Goal: Participate in discussion: Engage in conversation with other users on a specific topic

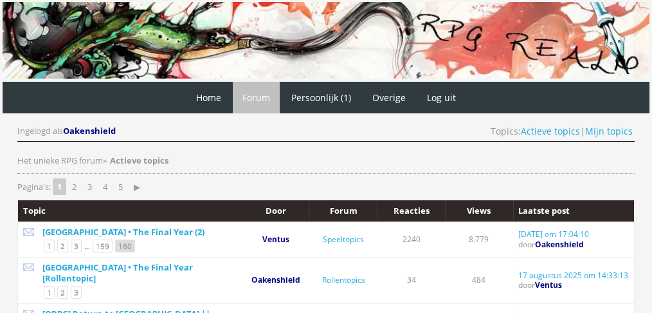
click at [120, 245] on link "160" at bounding box center [125, 245] width 20 height 13
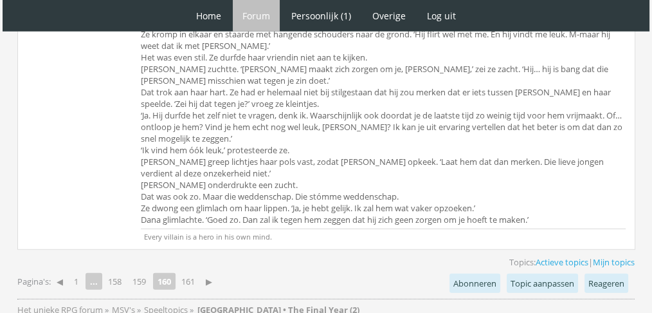
scroll to position [3767, 0]
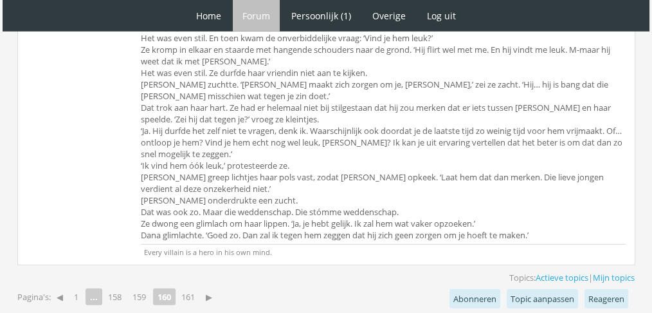
click at [190, 288] on link "161" at bounding box center [188, 297] width 24 height 18
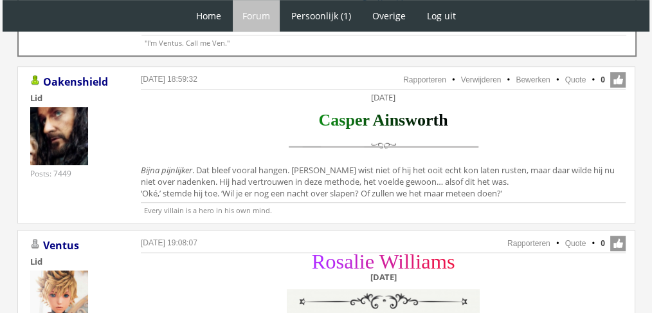
scroll to position [676, 0]
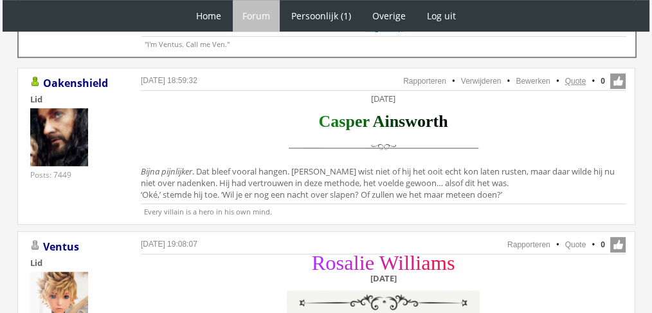
click at [577, 77] on link "Quote" at bounding box center [576, 81] width 21 height 9
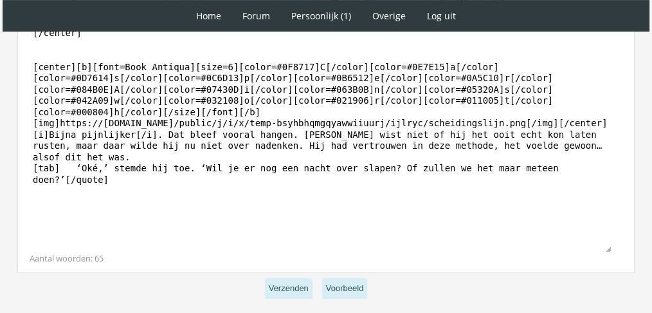
scroll to position [464, 0]
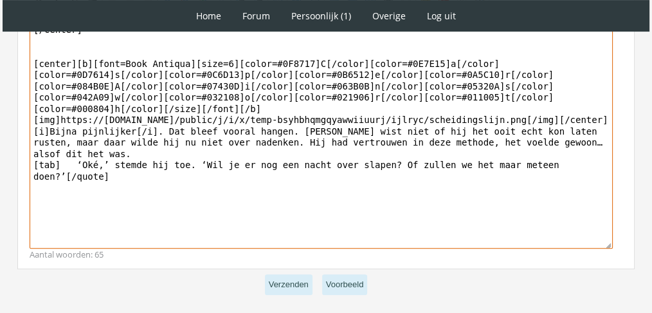
click at [416, 143] on textarea "[quote=Oakenshield][center]Dinsdag 7 december [/center] [center][b][font=Book A…" at bounding box center [322, 129] width 584 height 239
click at [560, 143] on textarea "[quote=Oakenshield][center]Dinsdag 7 december [/center] [center][b][font=Book A…" at bounding box center [322, 129] width 584 height 239
click at [598, 140] on textarea "[quote=Oakenshield][center]Dinsdag 7 december [/center] [center][b][font=Book A…" at bounding box center [322, 129] width 584 height 239
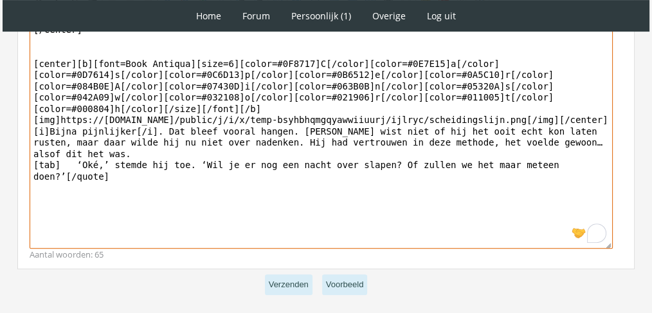
drag, startPoint x: 600, startPoint y: 140, endPoint x: 19, endPoint y: 121, distance: 581.4
click at [19, 121] on div "Bericht Bold Italic Underline Strikethrough Align left Center Align right Font …" at bounding box center [326, 117] width 618 height 303
paste textarea "‘Oké.’ Casper gaf een kneepje in haar hand. ‘Isabella heeft me de afgelopen wek…"
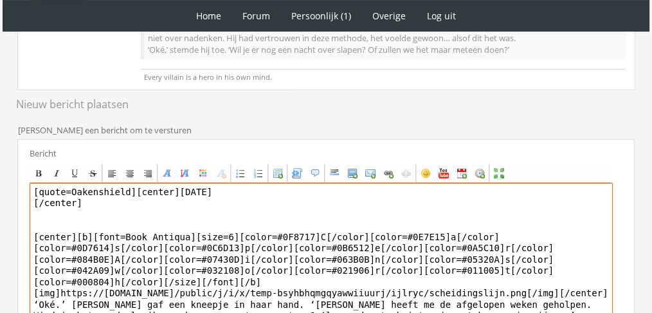
scroll to position [284, 0]
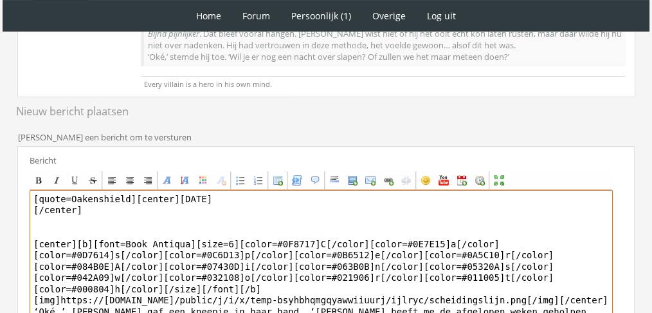
drag, startPoint x: 122, startPoint y: 192, endPoint x: 0, endPoint y: 185, distance: 122.5
click at [0, 185] on div "1 Home Forum Forum index Actieve topics Mijn topics Persoonlijk (1) Profiel Pri…" at bounding box center [326, 129] width 652 height 827
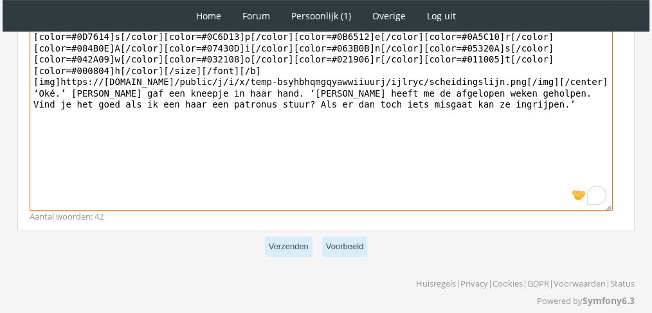
scroll to position [511, 0]
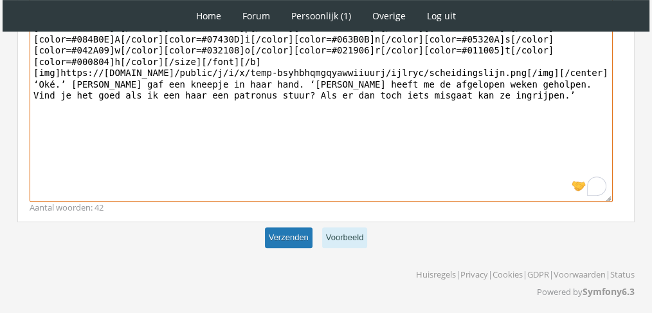
type textarea "[center]Dinsdag 7 december [/center] [center][b][font=Book Antiqua][size=6][col…"
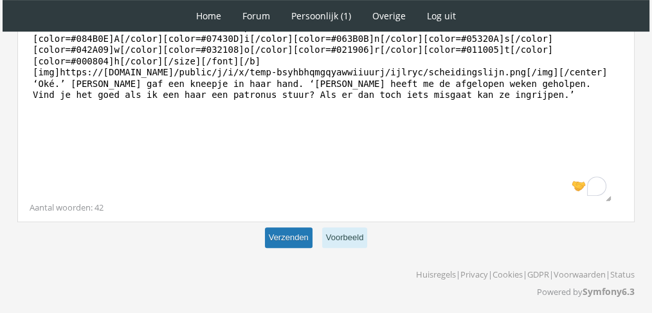
click at [283, 233] on button "Verzenden" at bounding box center [289, 237] width 48 height 21
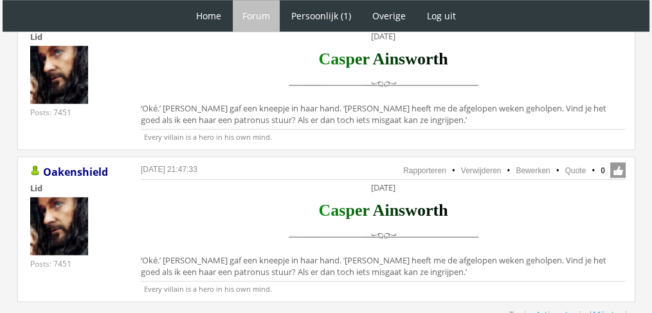
scroll to position [1062, 0]
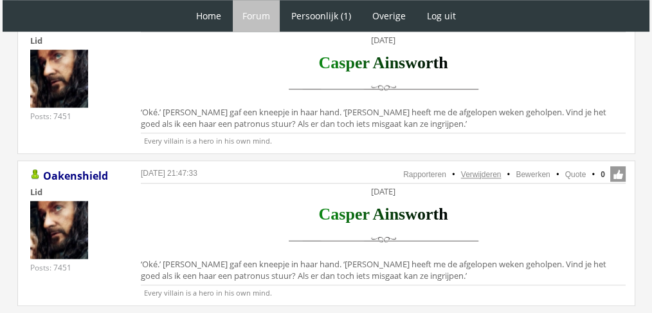
click at [461, 171] on link "Verwijderen" at bounding box center [481, 174] width 41 height 9
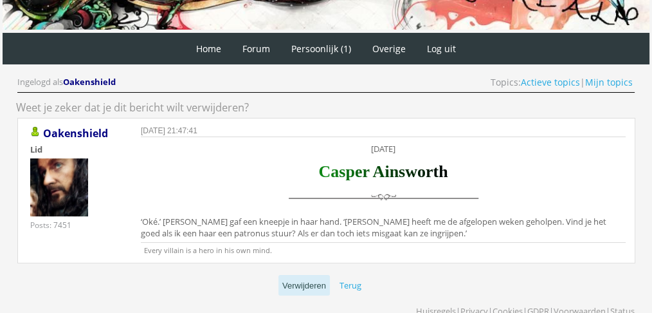
scroll to position [87, 0]
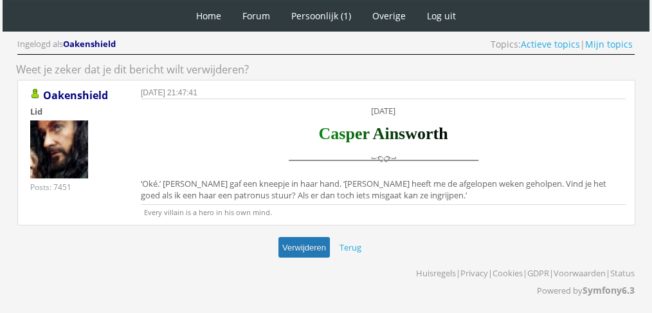
click at [300, 243] on button "Verwijderen" at bounding box center [304, 247] width 51 height 21
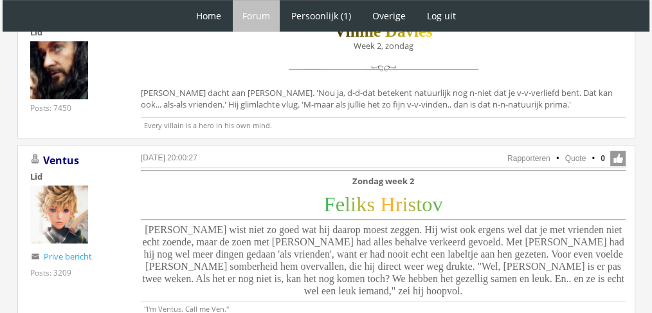
scroll to position [5518, 0]
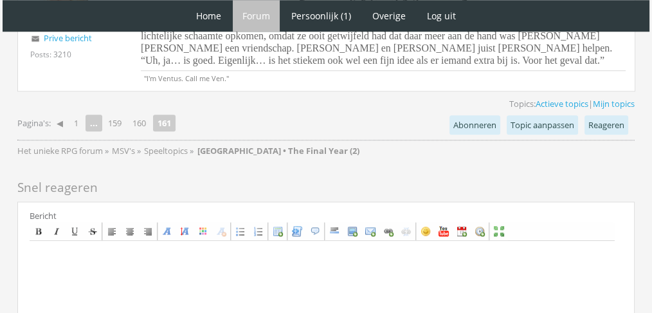
scroll to position [1281, 0]
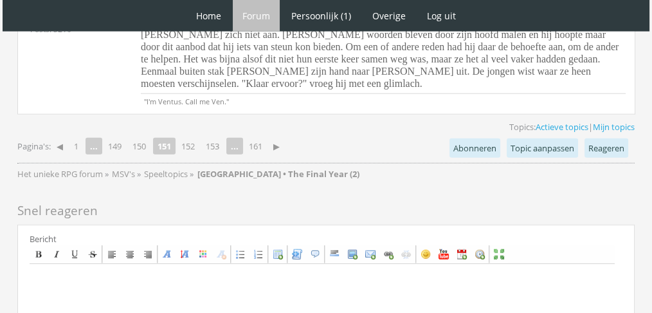
scroll to position [3347, 0]
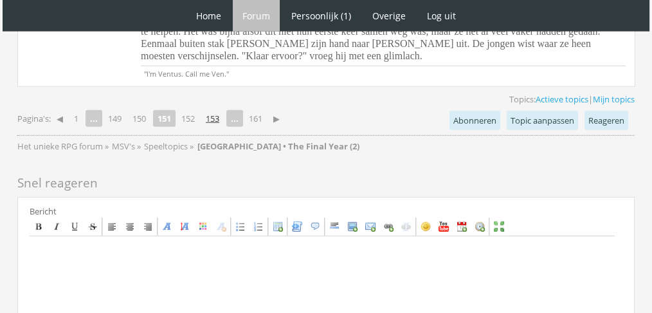
click at [219, 109] on link "153" at bounding box center [213, 118] width 24 height 18
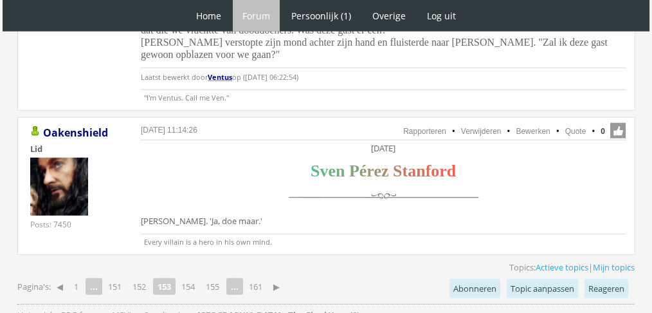
scroll to position [3298, 0]
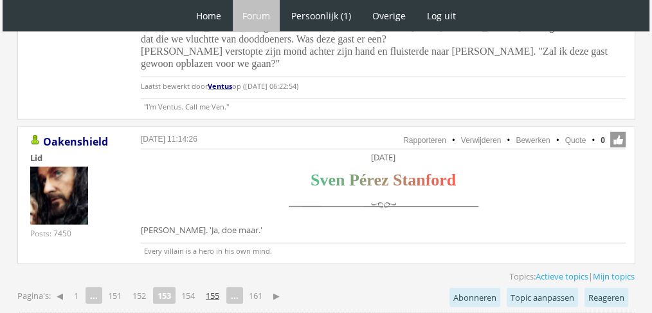
click at [217, 286] on link "155" at bounding box center [213, 295] width 24 height 18
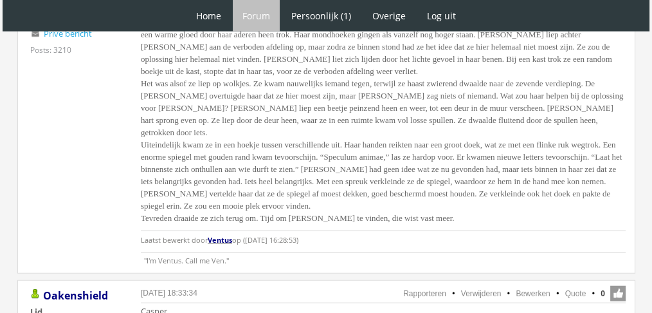
scroll to position [3215, 0]
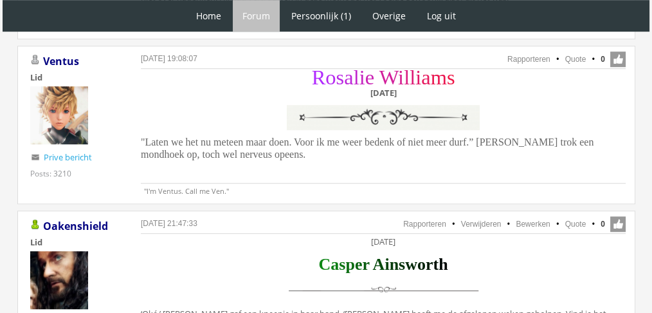
scroll to position [872, 0]
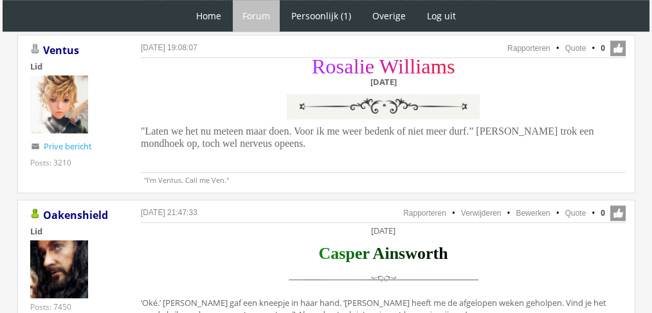
click at [638, 162] on html "1 Home Forum Forum index Actieve topics Mijn topics Persoonlijk (1) Profiel Pri…" at bounding box center [326, 73] width 652 height 1891
click at [574, 208] on link "Quote" at bounding box center [576, 212] width 21 height 9
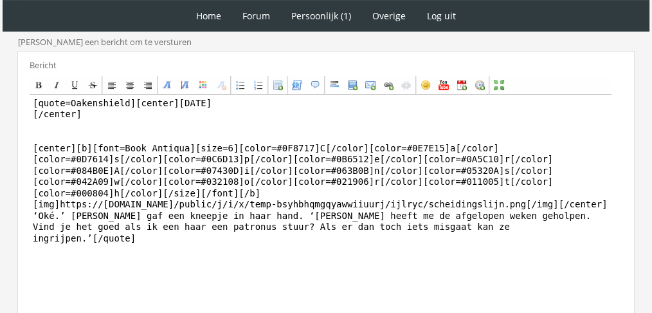
scroll to position [387, 0]
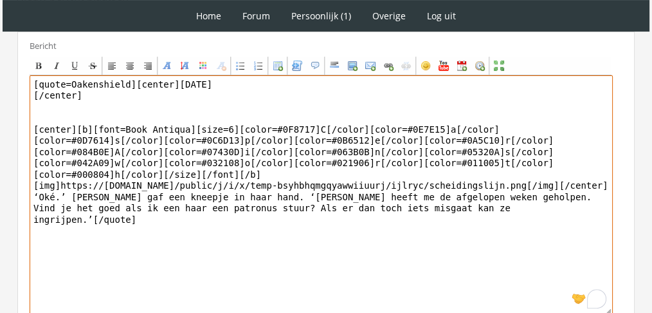
drag, startPoint x: 483, startPoint y: 214, endPoint x: 23, endPoint y: 181, distance: 461.3
click at [23, 181] on div "Bericht Bold Italic Underline Strikethrough Align left Center Align right Font …" at bounding box center [326, 183] width 618 height 303
paste textarea "Isabella ontmoette hen bij de kamer van Hoge Nood, waar Casper zijn vriendin na…"
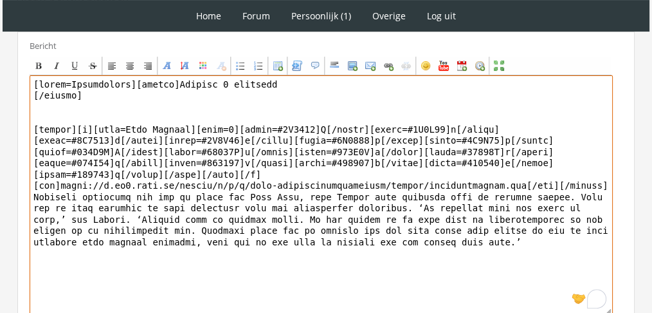
drag, startPoint x: 103, startPoint y: 80, endPoint x: 0, endPoint y: 75, distance: 103.1
click at [0, 75] on div "1 Home Forum Forum index Actieve topics Mijn topics Persoonlijk (1) Profiel Pri…" at bounding box center [326, 21] width 652 height 816
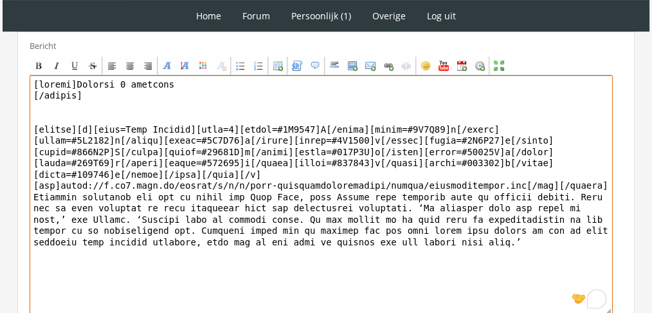
scroll to position [500, 0]
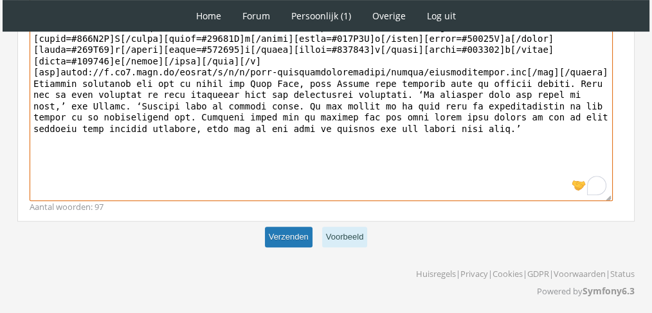
type textarea "[center]Dinsdag 7 december [/center] [center][b][font=Book Antiqua][size=6][col…"
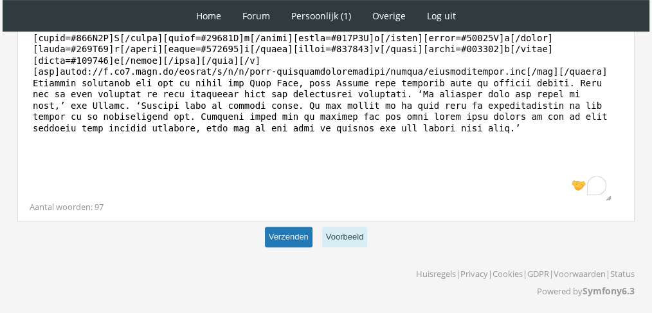
scroll to position [499, 0]
click at [287, 227] on button "Verzenden" at bounding box center [289, 237] width 48 height 21
